Goal: Information Seeking & Learning: Learn about a topic

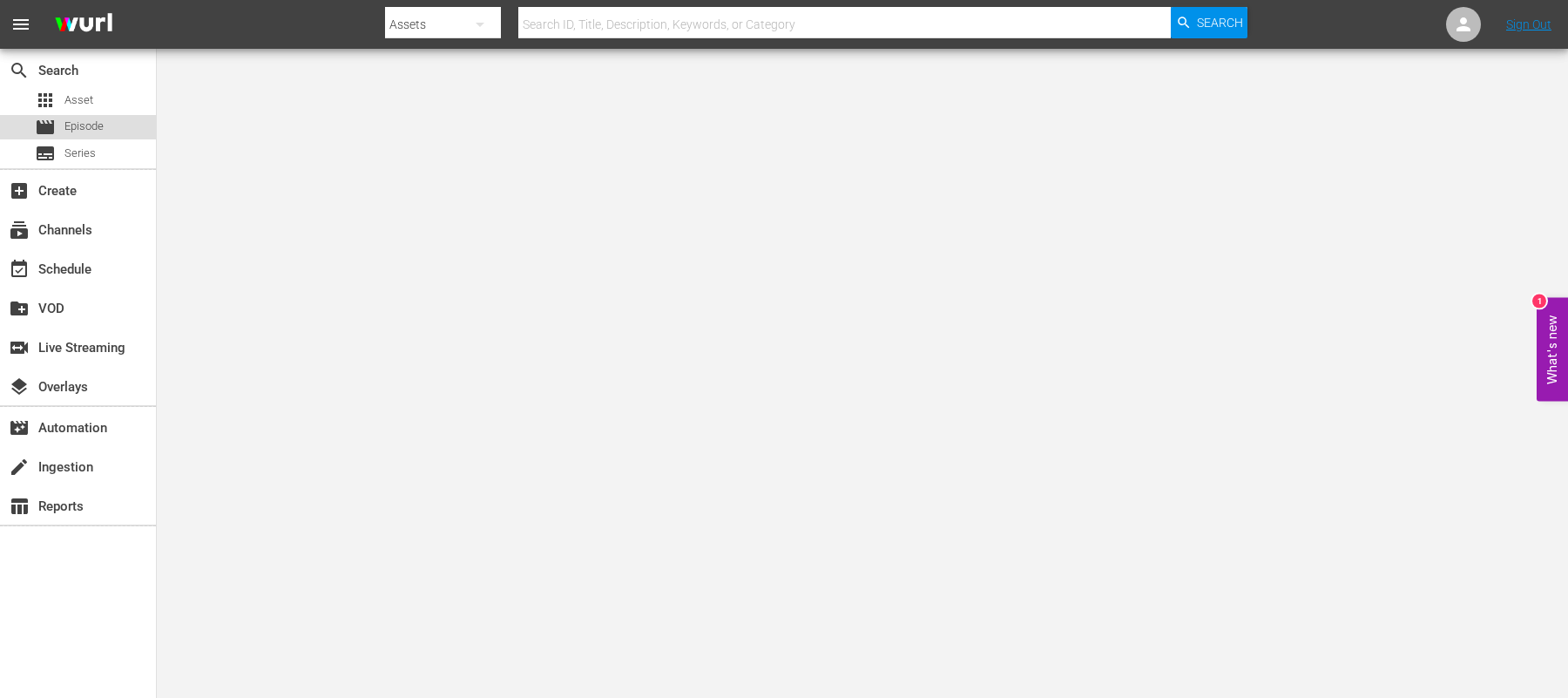
click at [103, 122] on span "Episode" at bounding box center [83, 126] width 40 height 18
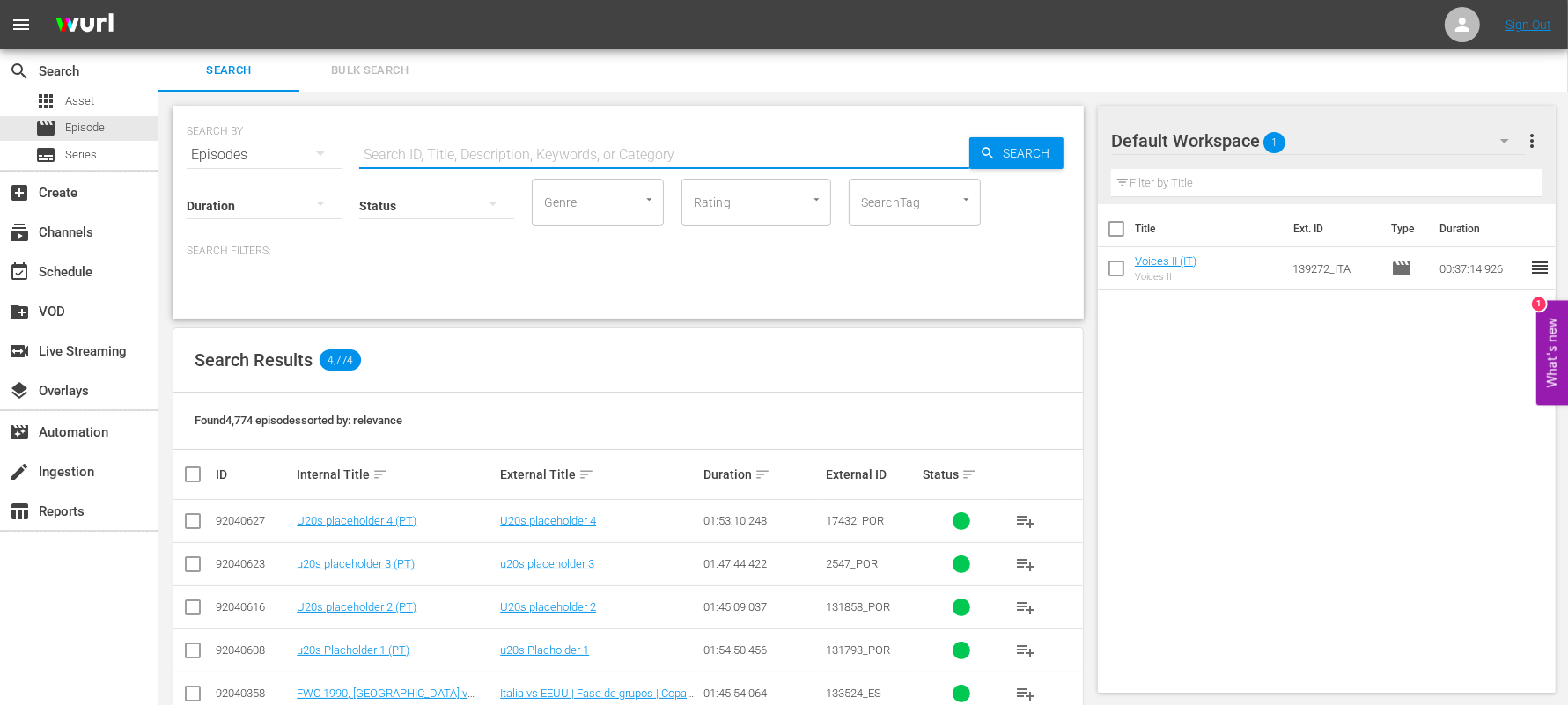
click at [401, 160] on input "text" at bounding box center [665, 155] width 611 height 43
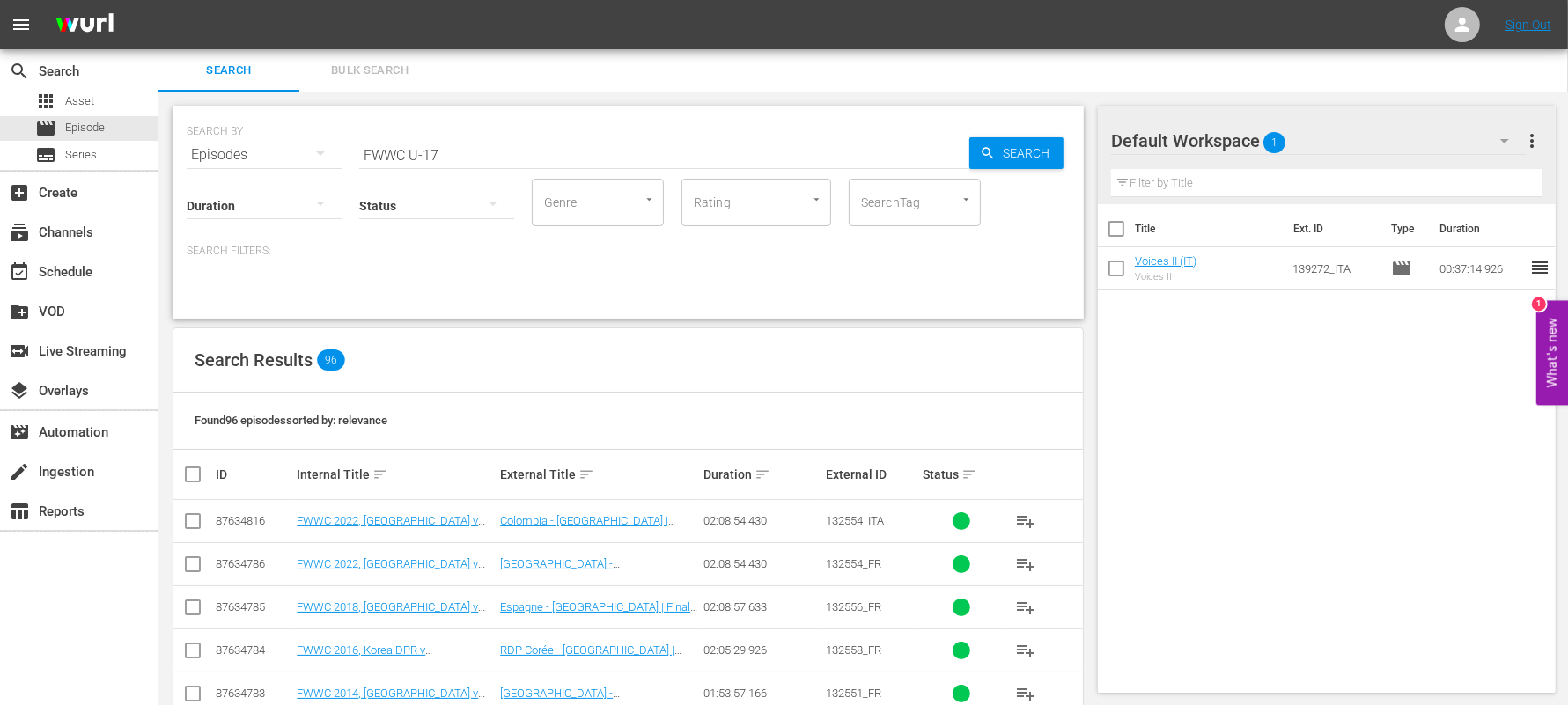
click at [564, 292] on div at bounding box center [627, 283] width 883 height 30
click at [472, 151] on input "FWWC U-17" at bounding box center [665, 155] width 611 height 43
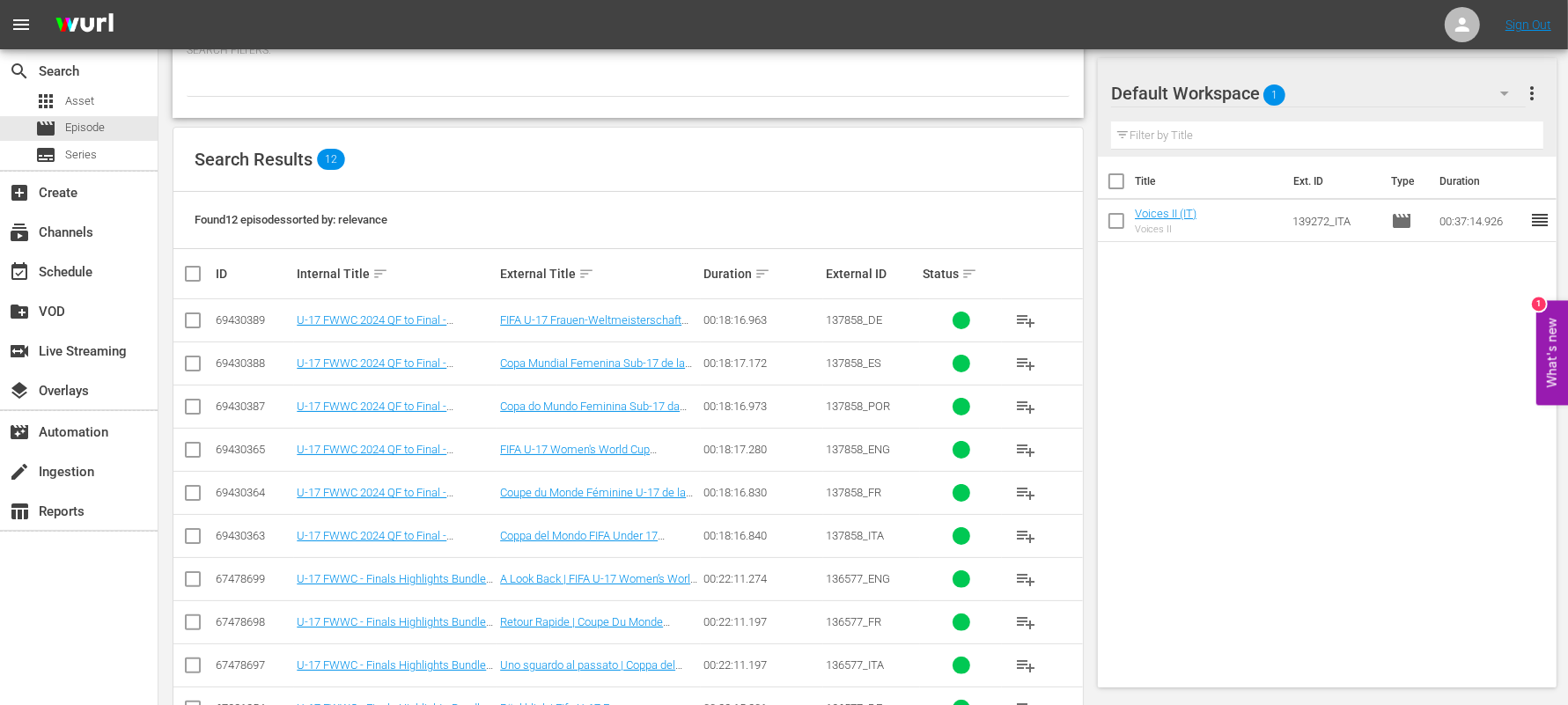
scroll to position [204, 0]
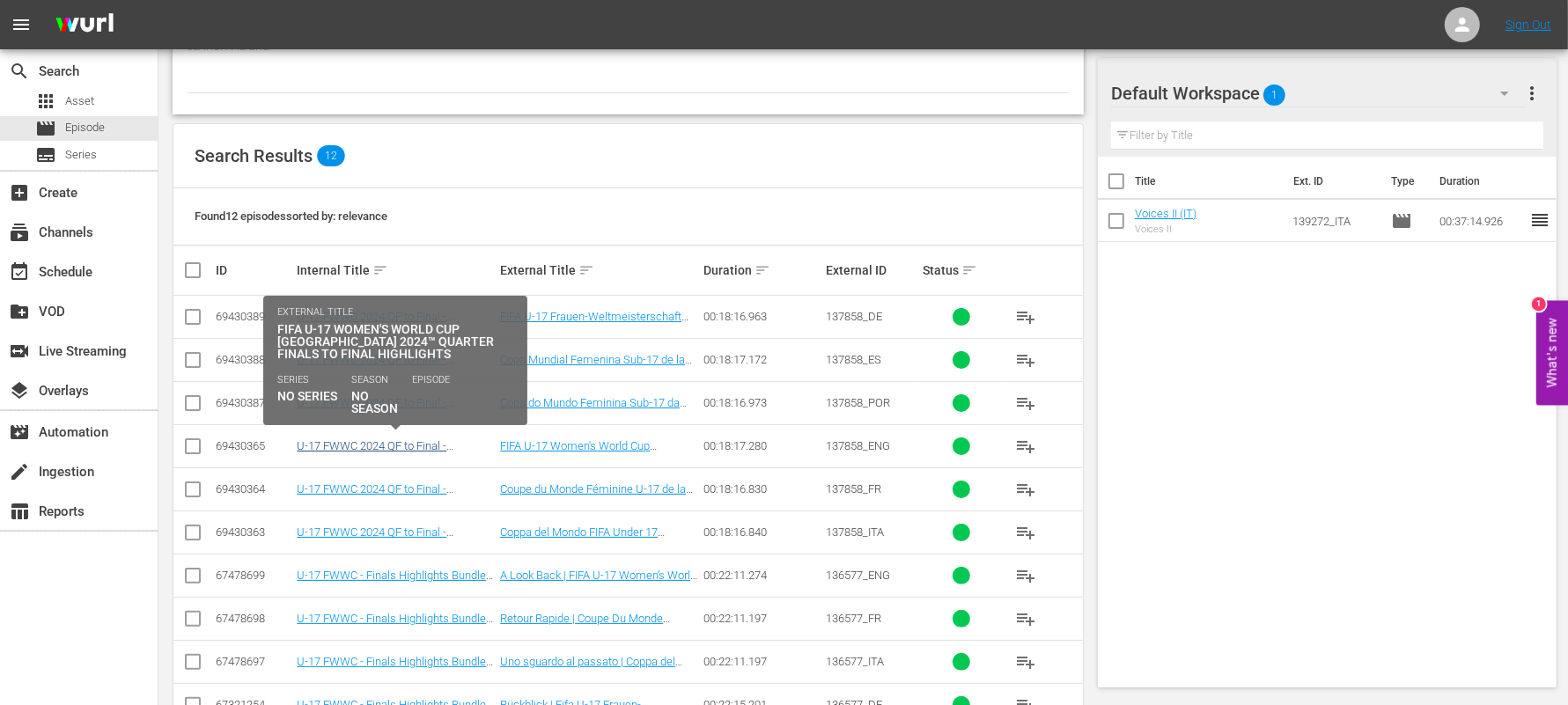
type input "FWWC U-17 highlights"
click at [372, 443] on link "U-17 FWWC 2024 QF to Final - Highlights Bundle (EN)" at bounding box center [371, 452] width 150 height 27
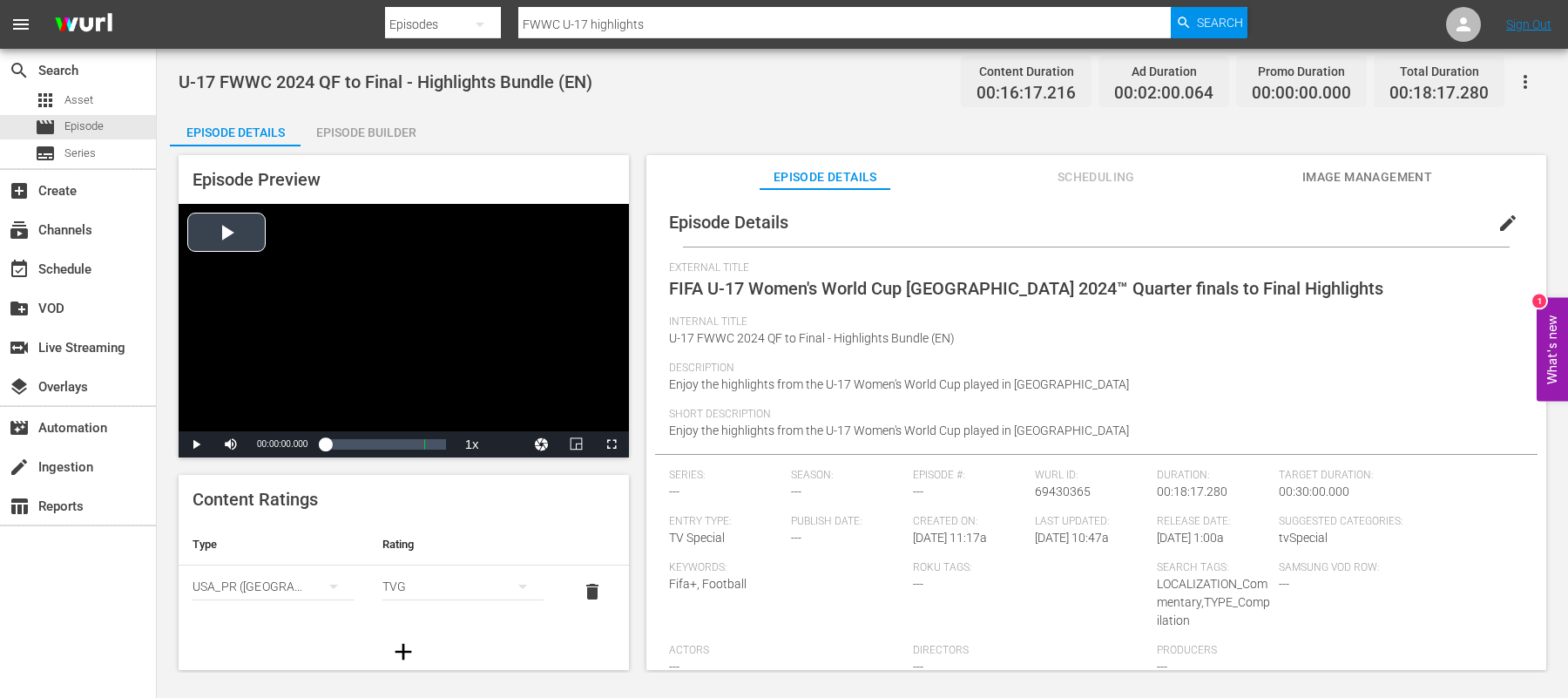
click at [219, 222] on div "Video Player" at bounding box center [403, 317] width 450 height 227
click at [196, 444] on span "Video Player" at bounding box center [196, 444] width 0 height 0
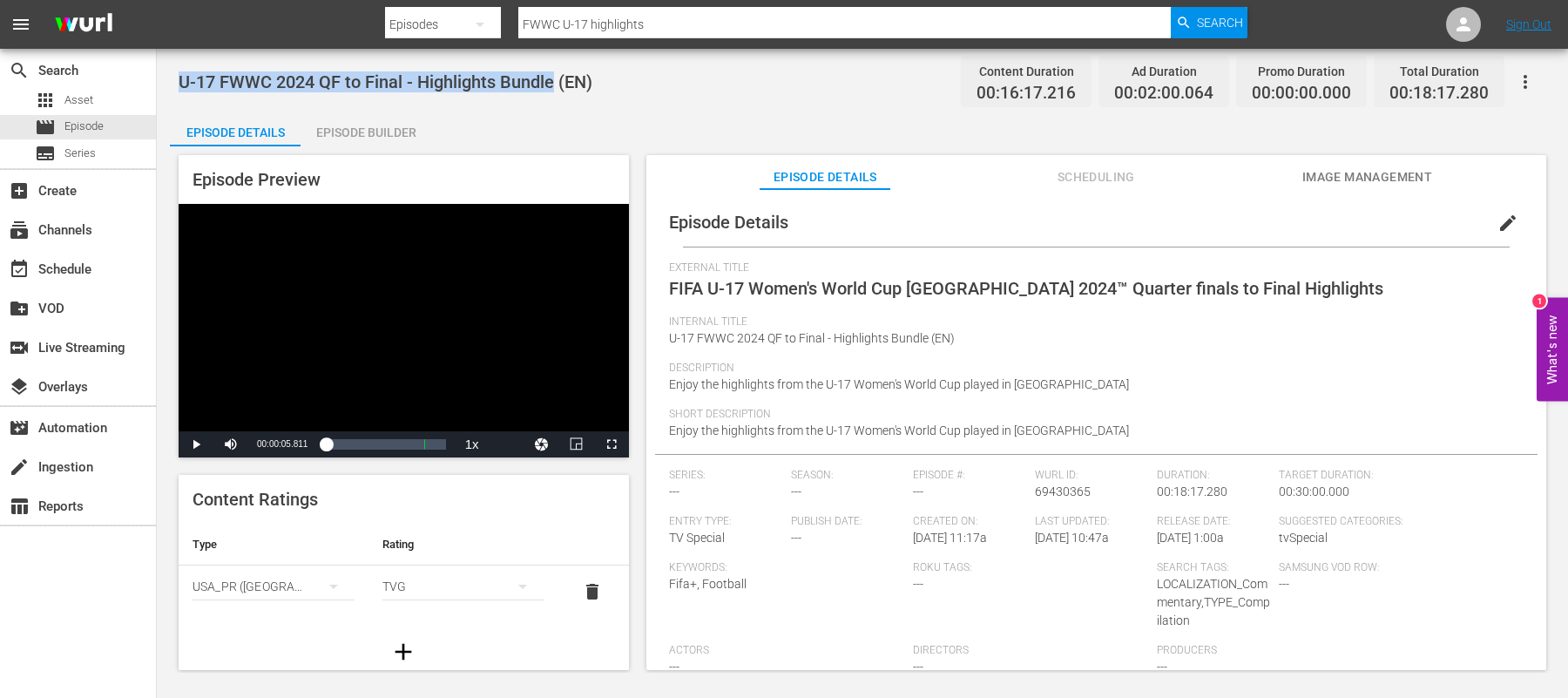
drag, startPoint x: 178, startPoint y: 79, endPoint x: 551, endPoint y: 88, distance: 373.1
click at [551, 88] on span "U-17 FWWC 2024 QF to Final - Highlights Bundle (EN)" at bounding box center [385, 82] width 414 height 21
copy span "U-17 FWWC 2024 QF to Final - Highlights Bundle"
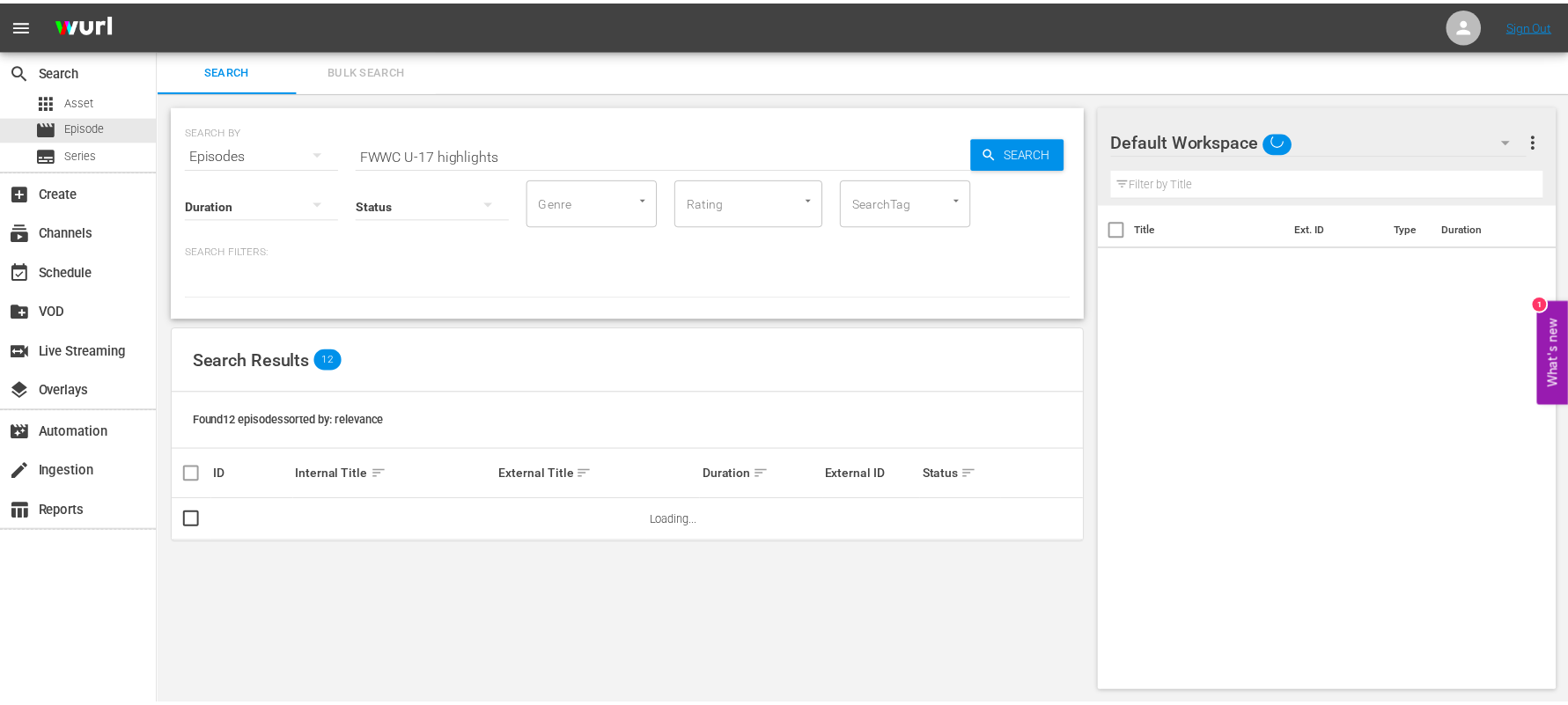
scroll to position [1, 0]
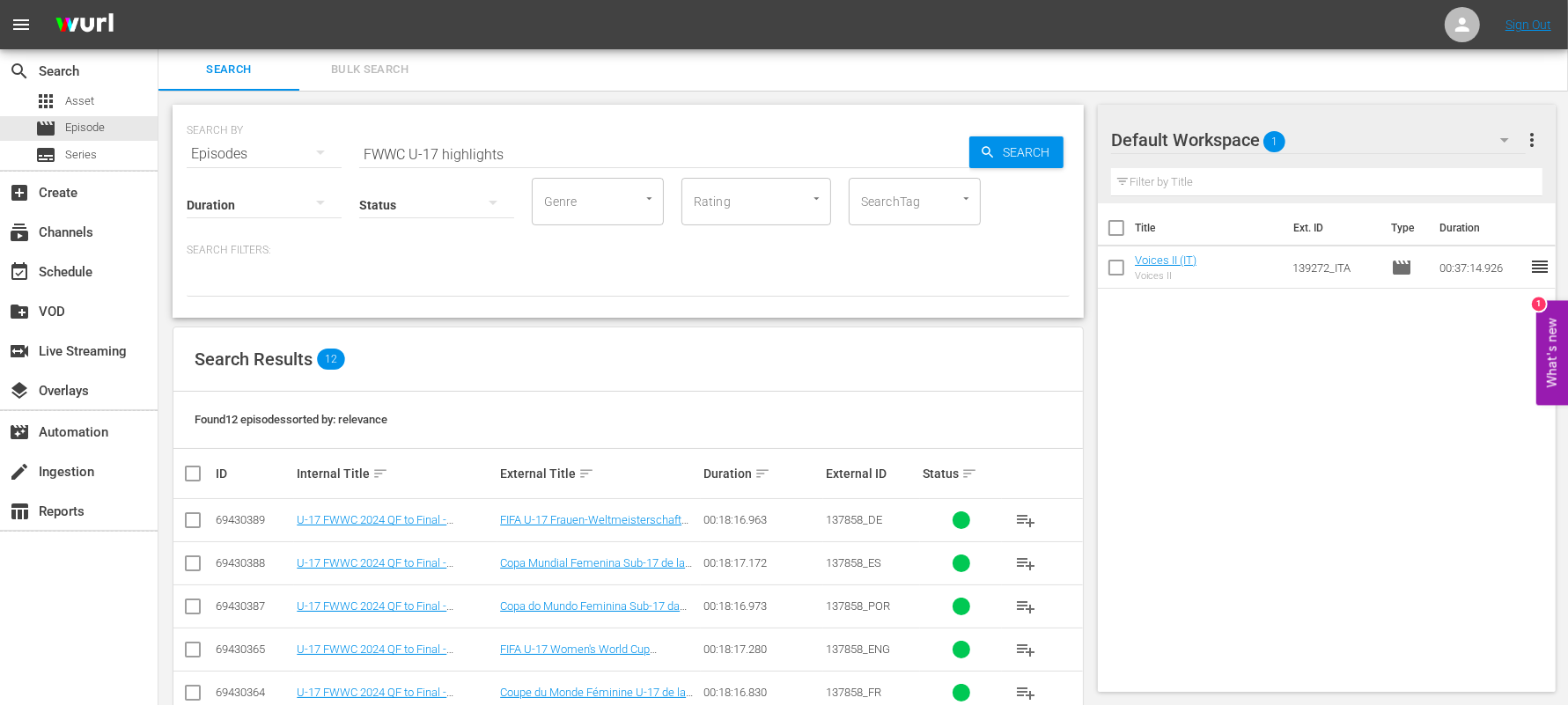
click at [364, 524] on td "U-17 FWWC 2024 QF to Final - Highlights Bundle (DE)" at bounding box center [395, 521] width 203 height 43
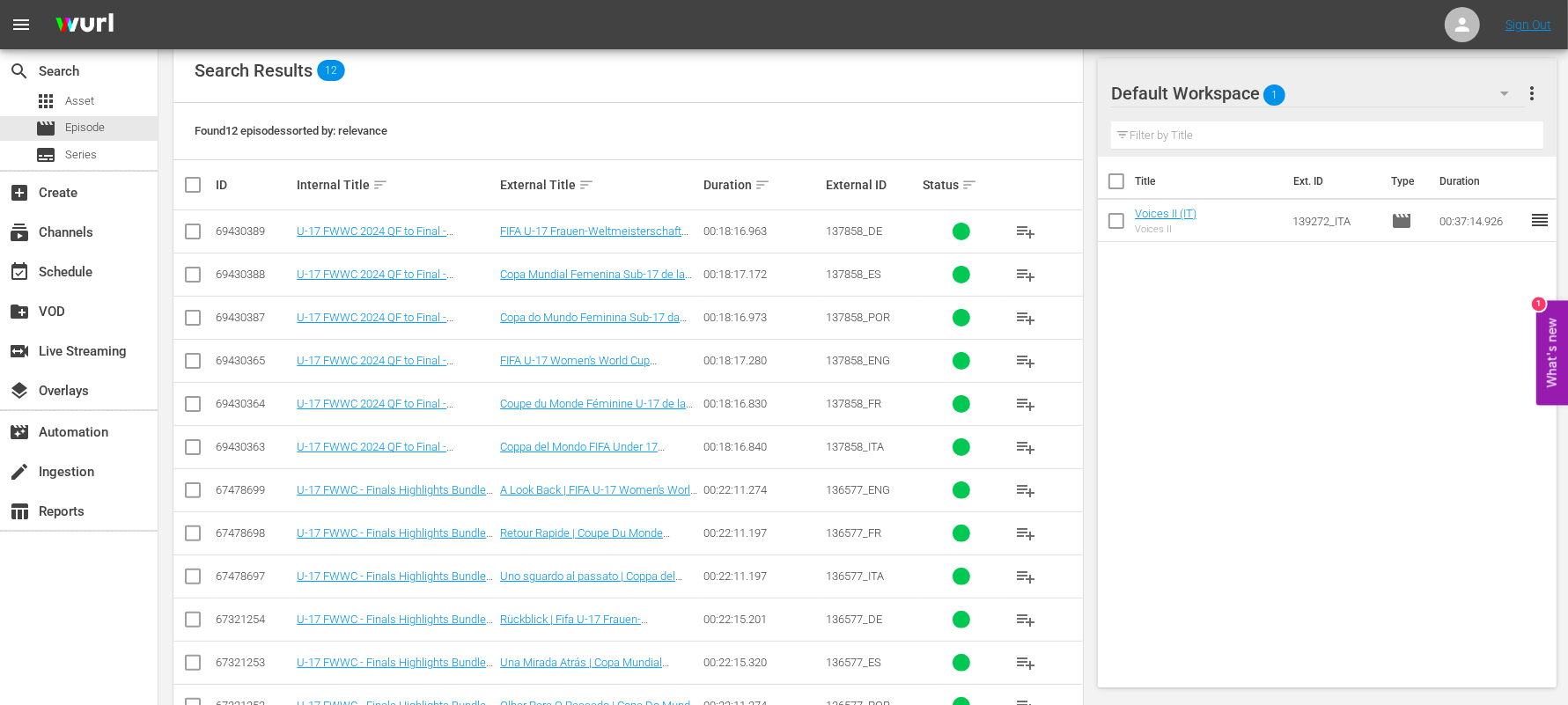
scroll to position [339, 0]
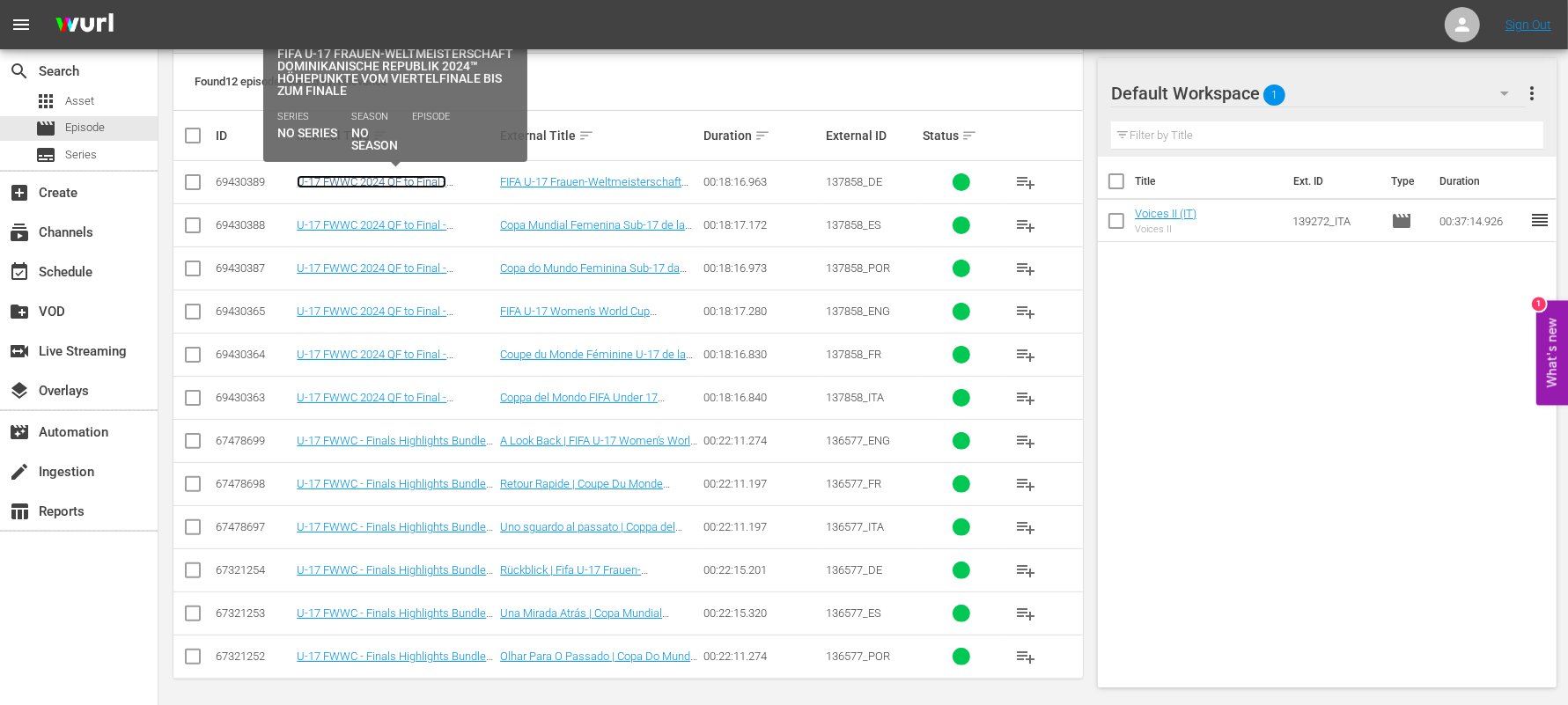
click at [358, 180] on link "U-17 FWWC 2024 QF to Final - Highlights Bundle (DE)" at bounding box center [371, 188] width 150 height 27
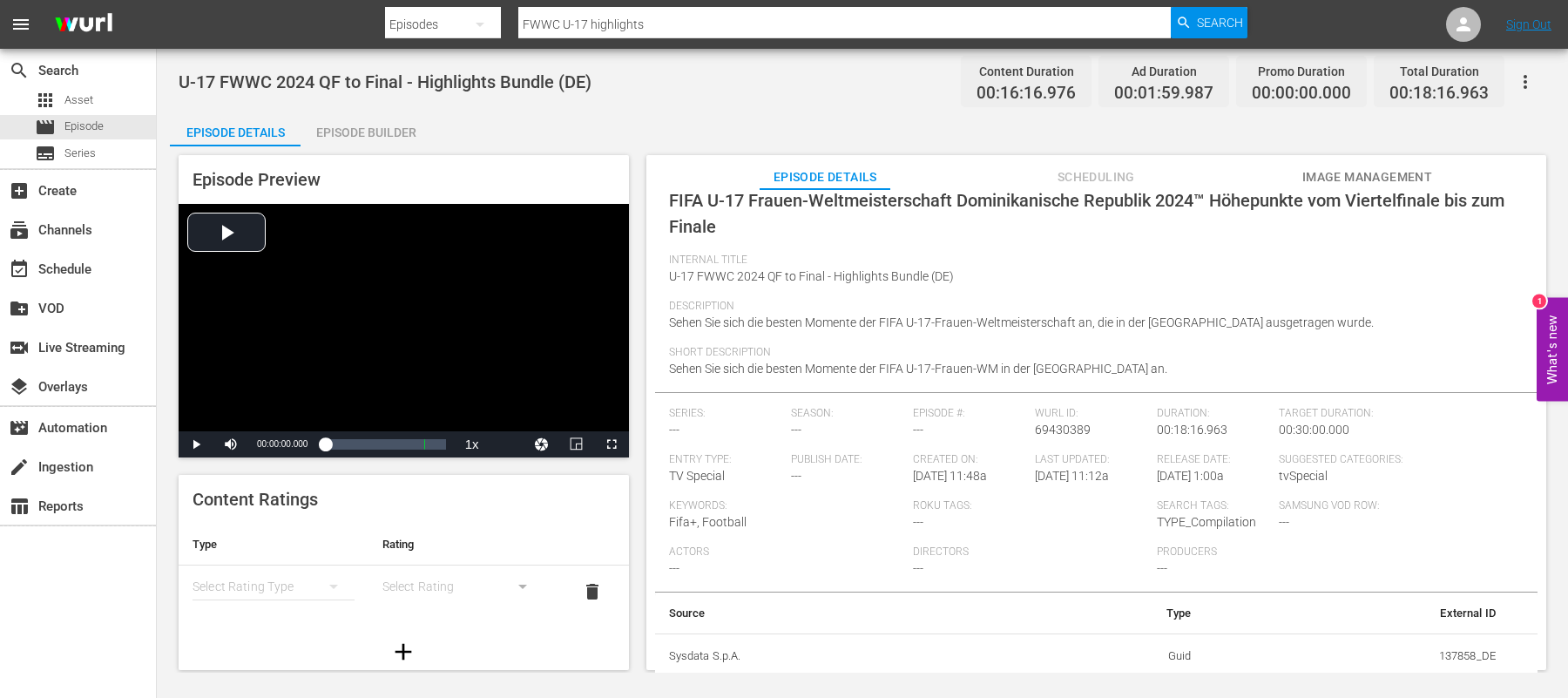
click at [366, 127] on div "Episode Builder" at bounding box center [365, 133] width 131 height 42
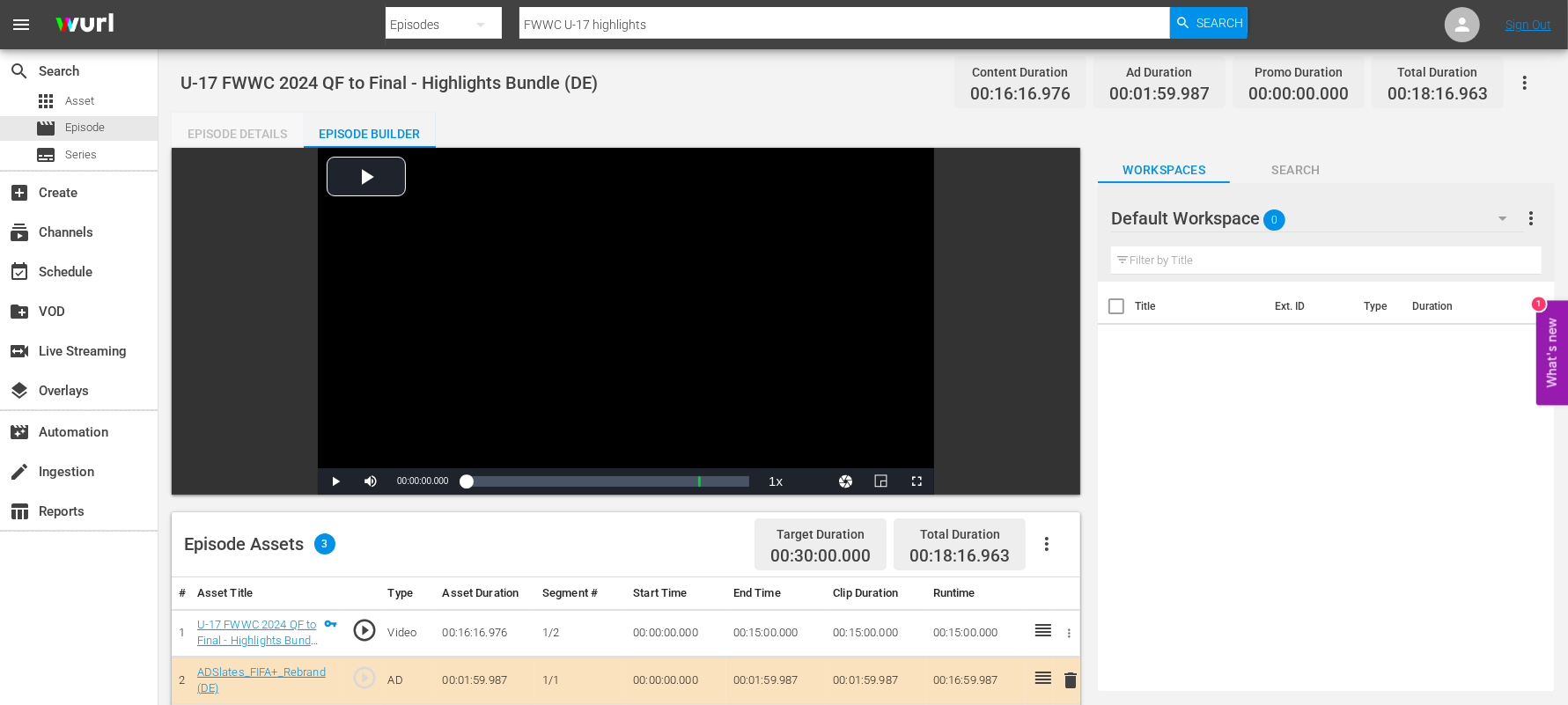
click at [238, 122] on div "Episode Details" at bounding box center [238, 134] width 132 height 43
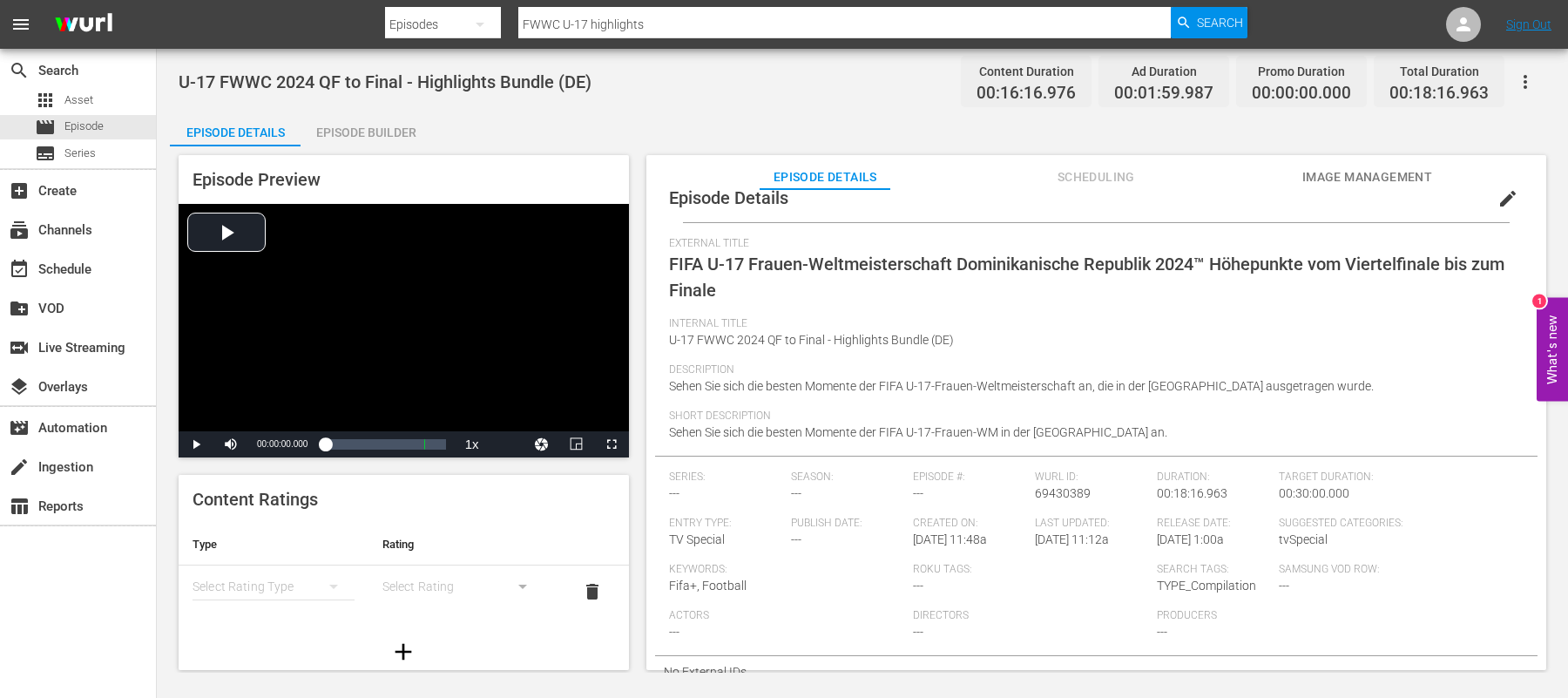
scroll to position [34, 0]
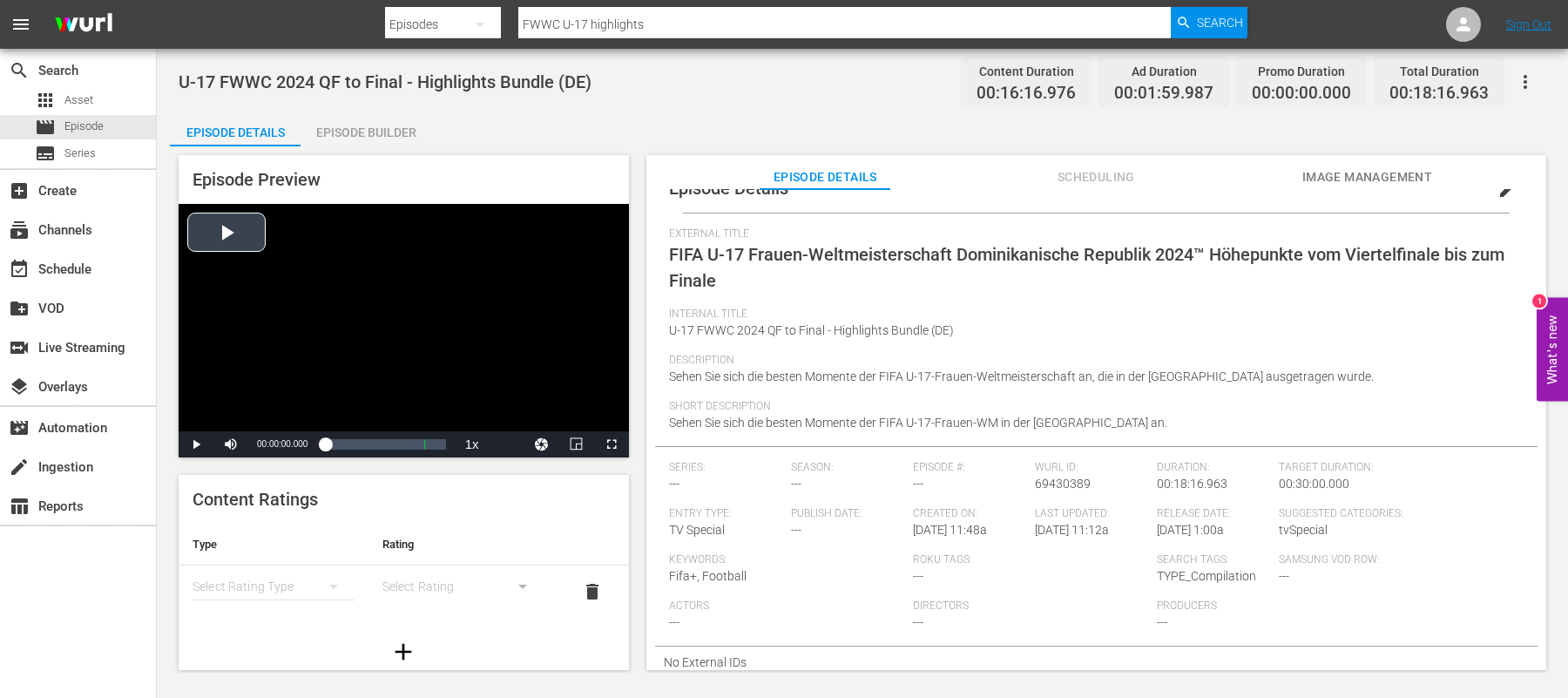
click at [223, 229] on div "Video Player" at bounding box center [403, 317] width 450 height 227
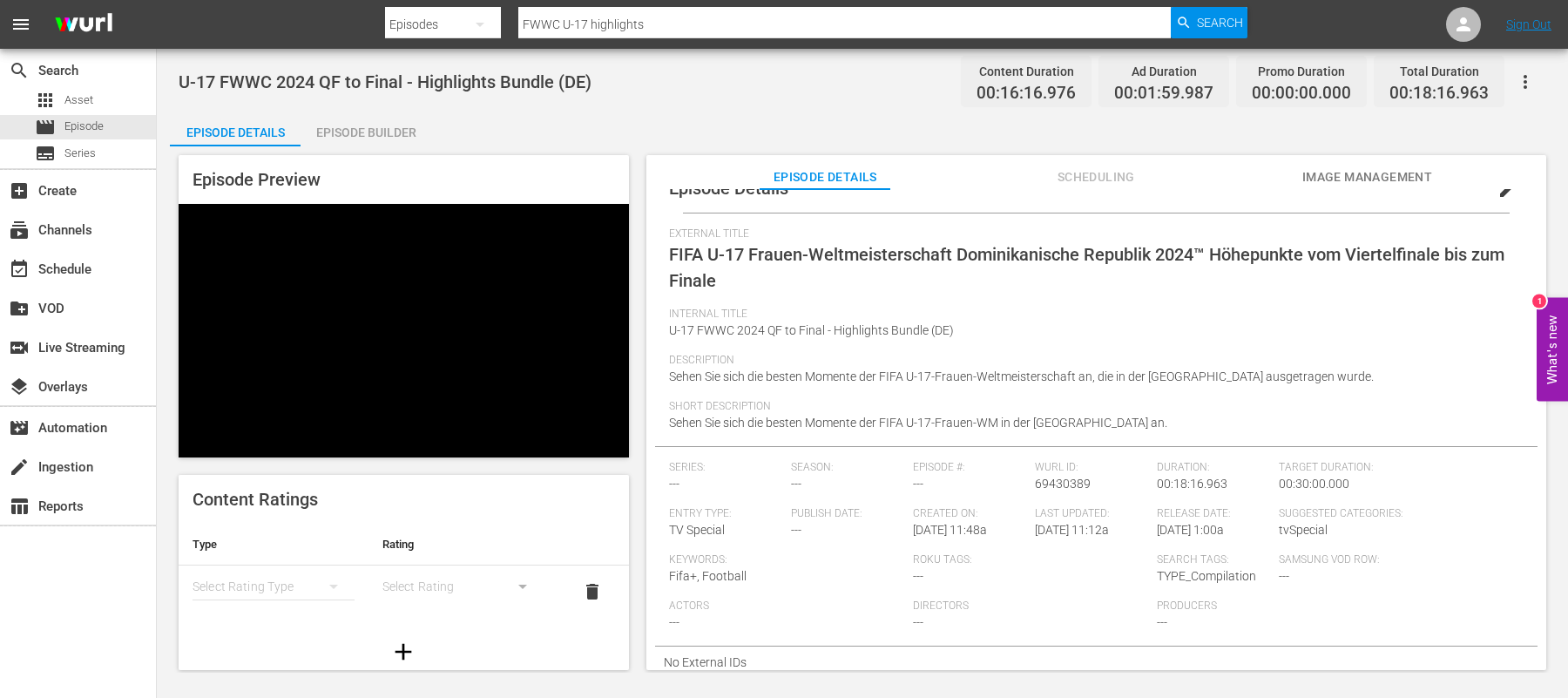
click at [369, 560] on th "Rating" at bounding box center [464, 544] width 190 height 42
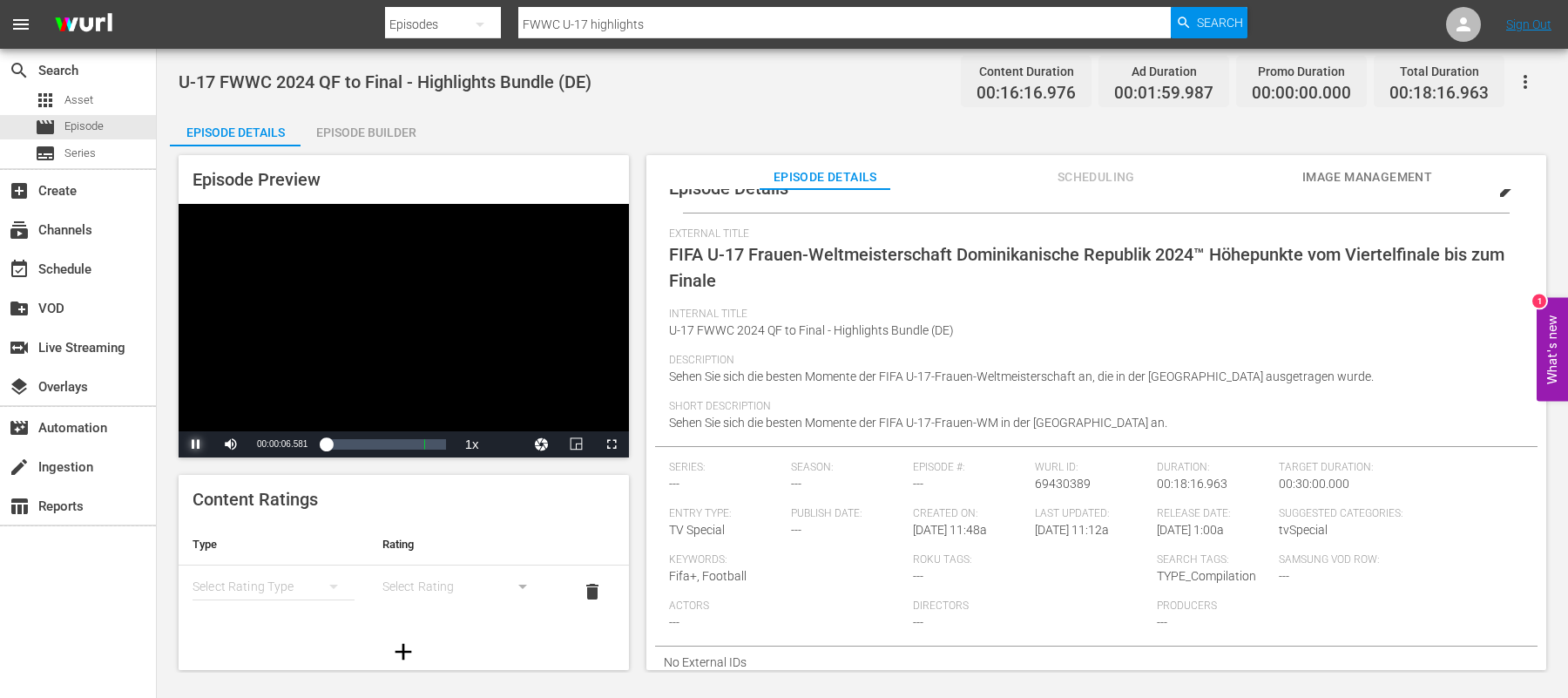
click at [196, 444] on span "Video Player" at bounding box center [196, 444] width 0 height 0
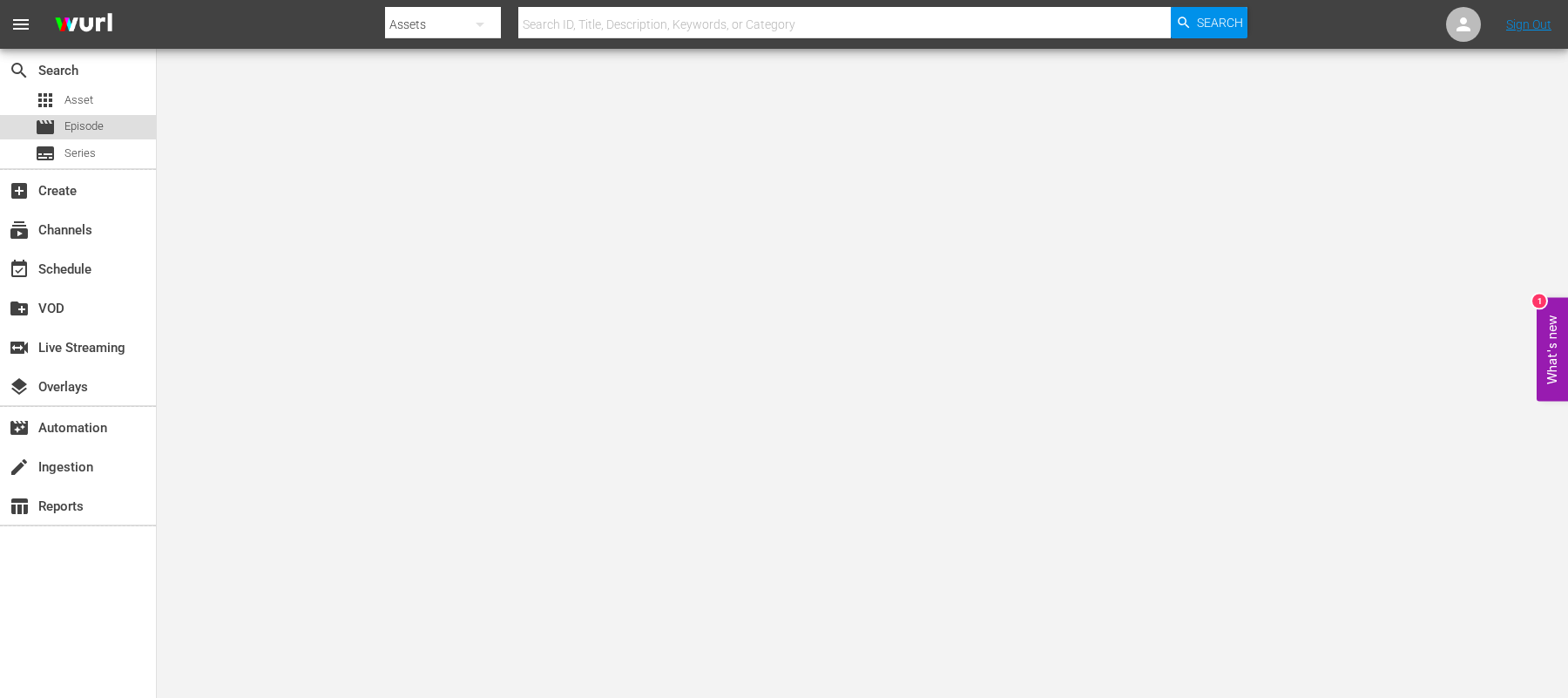
click at [95, 138] on div "movie Episode" at bounding box center [69, 127] width 68 height 25
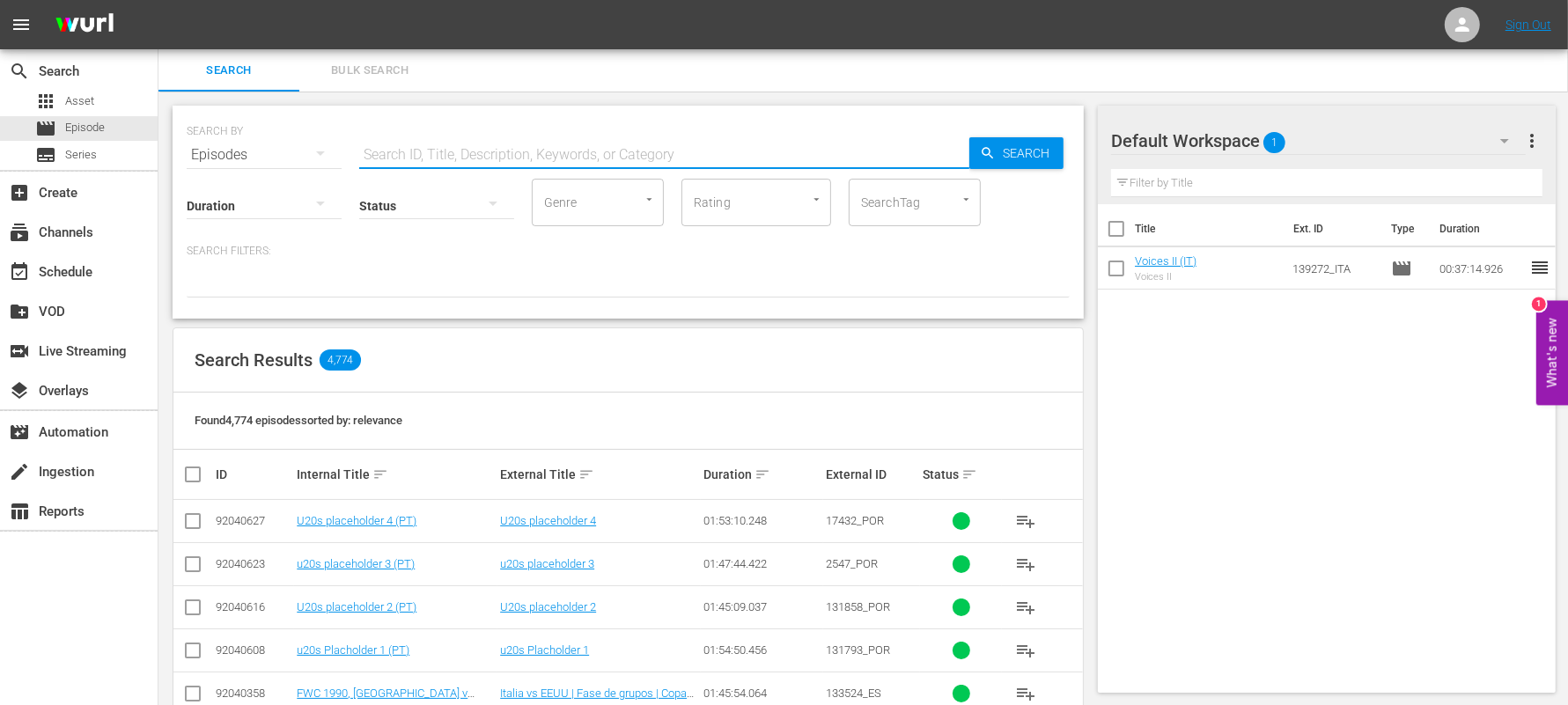
click at [418, 151] on input "text" at bounding box center [665, 155] width 611 height 43
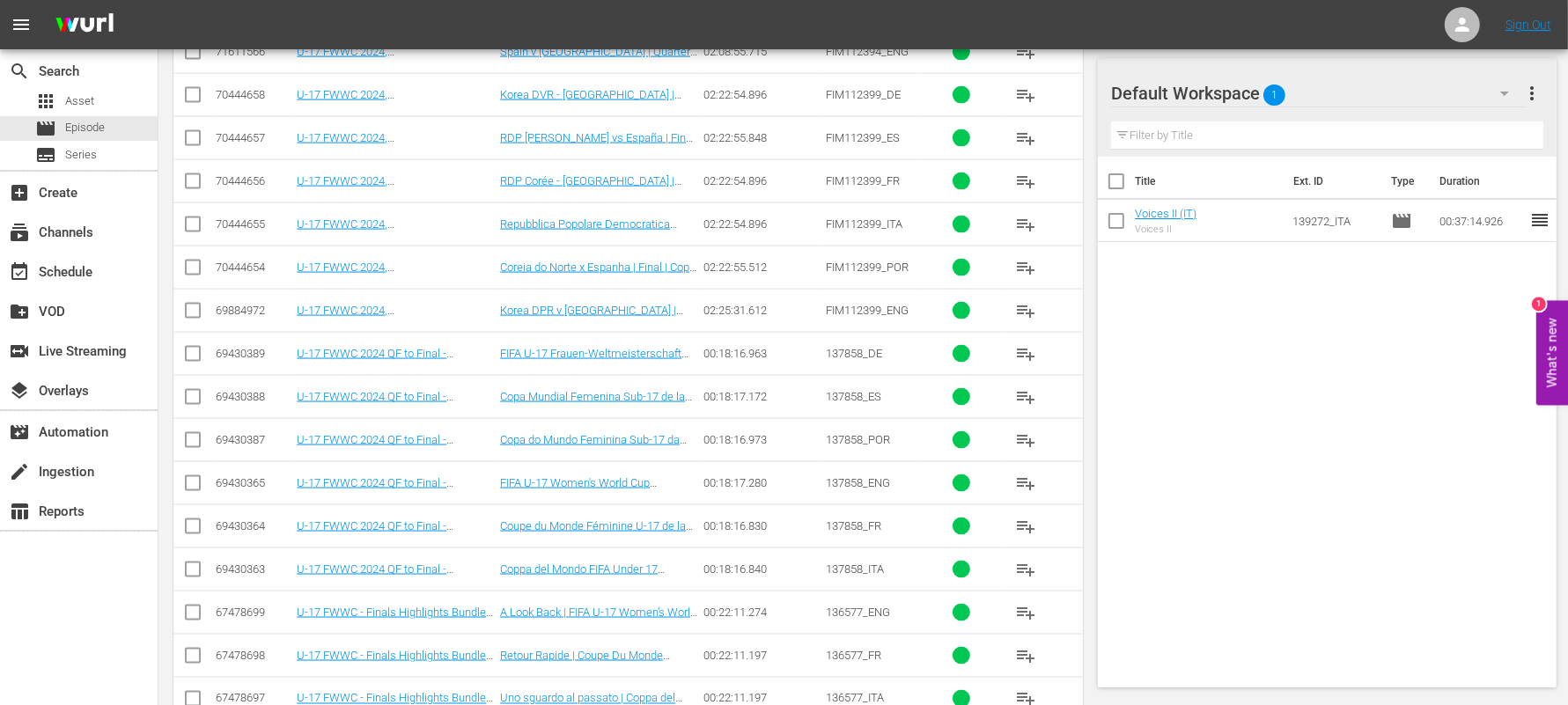
scroll to position [2452, 0]
type input "FWWC U-17 final"
